Goal: Complete application form

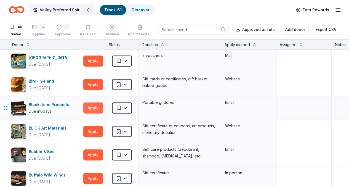
click at [98, 105] on button "Apply" at bounding box center [93, 107] width 20 height 11
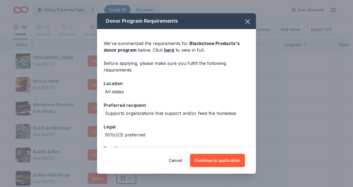
scroll to position [20, 0]
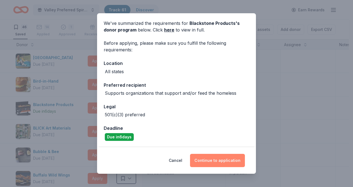
click at [217, 161] on button "Continue to application" at bounding box center [217, 160] width 55 height 13
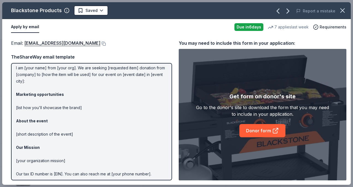
scroll to position [0, 0]
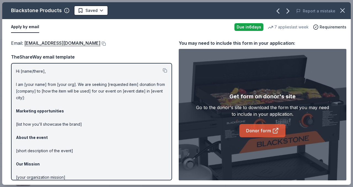
click at [261, 130] on link "Donor form" at bounding box center [262, 130] width 46 height 13
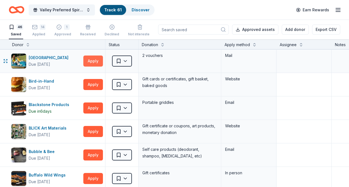
click at [103, 60] on button "Apply" at bounding box center [93, 60] width 20 height 11
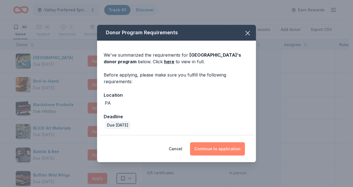
click at [216, 146] on button "Continue to application" at bounding box center [217, 148] width 55 height 13
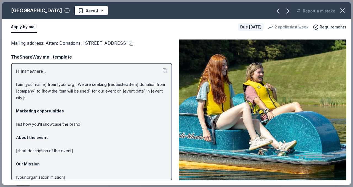
click at [104, 41] on span "Atten: Donations, 101 Doe Mountain Lane, Macungie, PA 18062" at bounding box center [87, 43] width 82 height 6
click at [103, 44] on span "Atten: Donations, 101 Doe Mountain Lane, Macungie, PA 18062" at bounding box center [87, 43] width 82 height 6
click at [128, 46] on button at bounding box center [131, 43] width 6 height 4
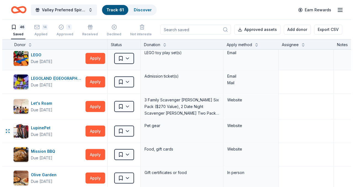
scroll to position [524, 0]
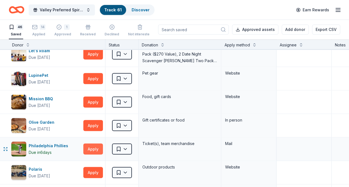
click at [102, 145] on button "Apply" at bounding box center [93, 148] width 20 height 11
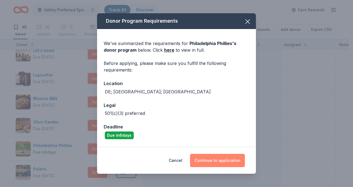
click at [216, 159] on button "Continue to application" at bounding box center [217, 160] width 55 height 13
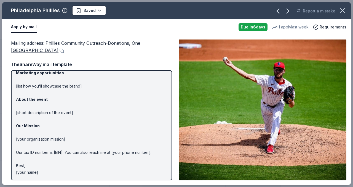
scroll to position [0, 0]
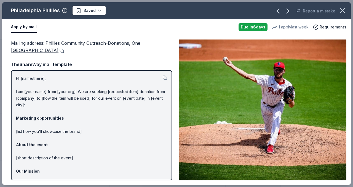
click at [74, 49] on div "Mailing address : Phillies Community Outreach-Donations, [STREET_ADDRESS]" at bounding box center [91, 46] width 161 height 15
